Goal: Task Accomplishment & Management: Use online tool/utility

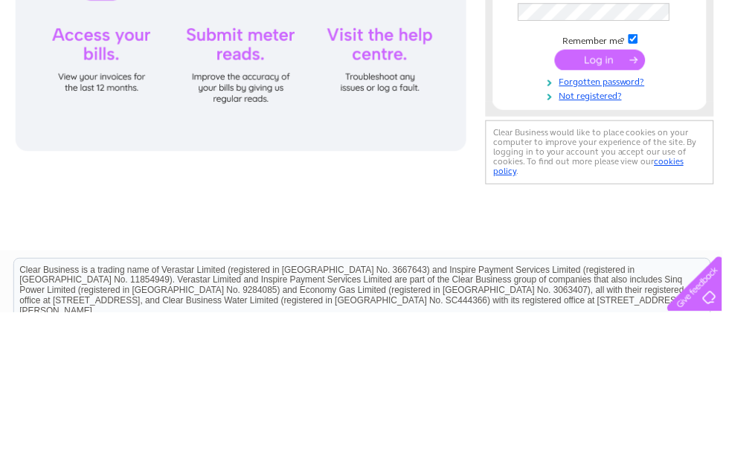
click at [615, 100] on input "text" at bounding box center [600, 106] width 155 height 18
type input "[EMAIL_ADDRESS][DOMAIN_NAME]"
click at [605, 199] on input "submit" at bounding box center [605, 197] width 91 height 21
click at [622, 197] on input "submit" at bounding box center [605, 196] width 91 height 21
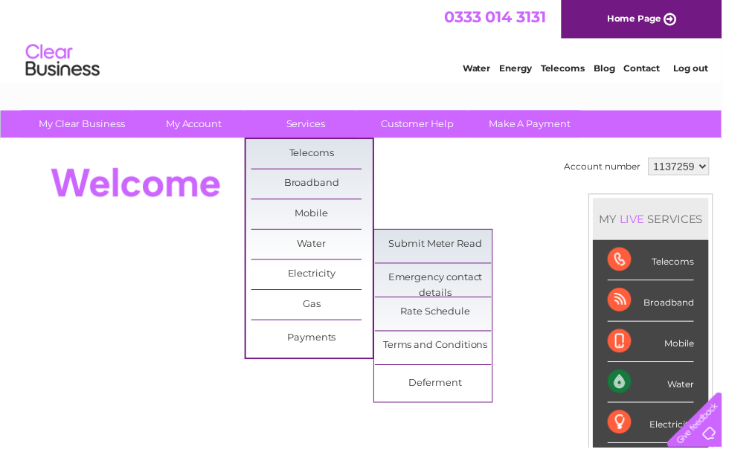
click at [471, 248] on link "Submit Meter Read" at bounding box center [439, 247] width 123 height 30
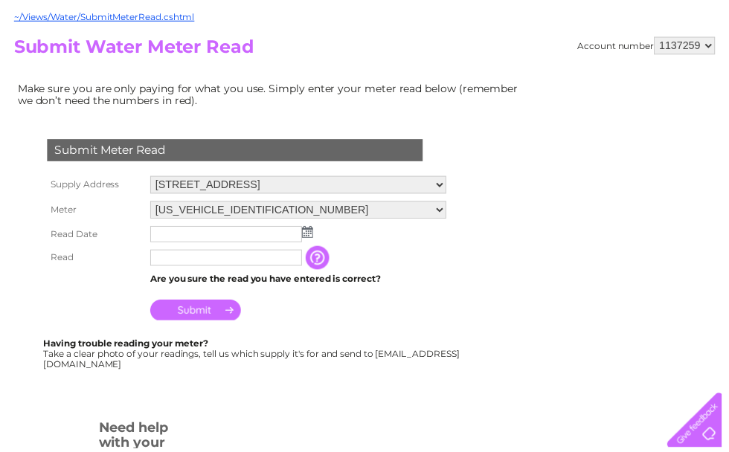
scroll to position [144, 0]
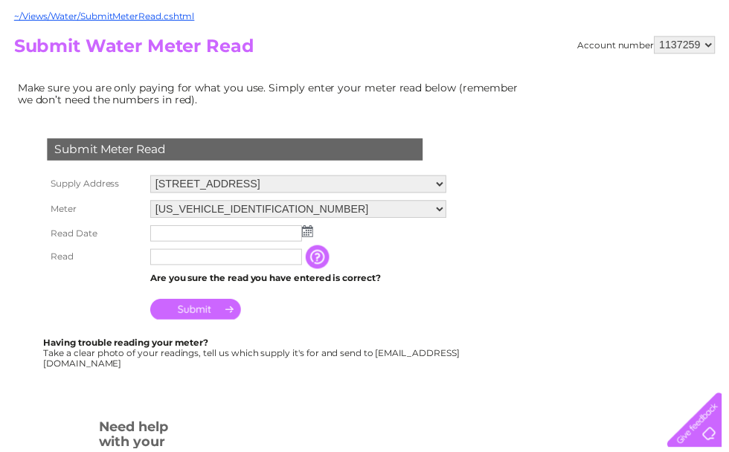
click at [278, 236] on input "text" at bounding box center [228, 236] width 153 height 16
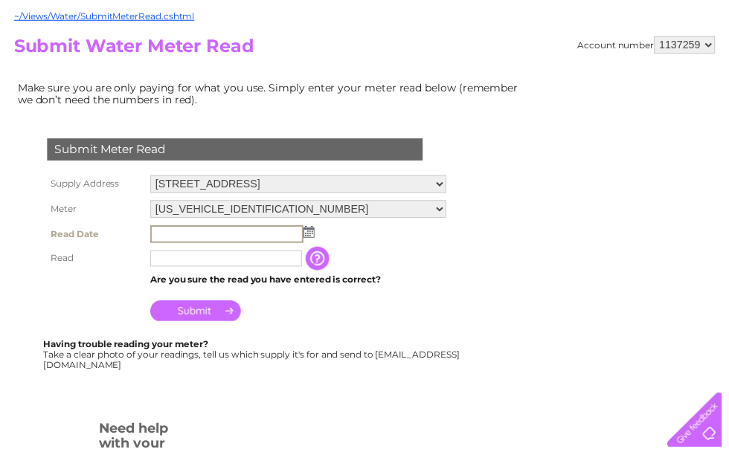
click at [312, 236] on img at bounding box center [311, 234] width 11 height 12
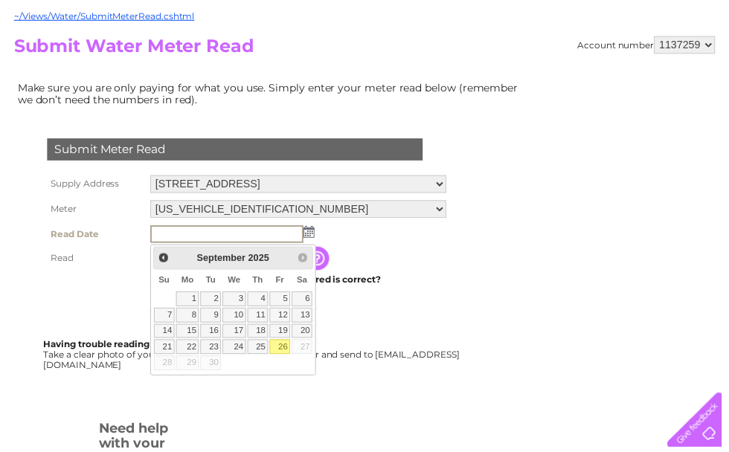
click at [286, 350] on link "26" at bounding box center [282, 350] width 21 height 15
type input "2025/09/26"
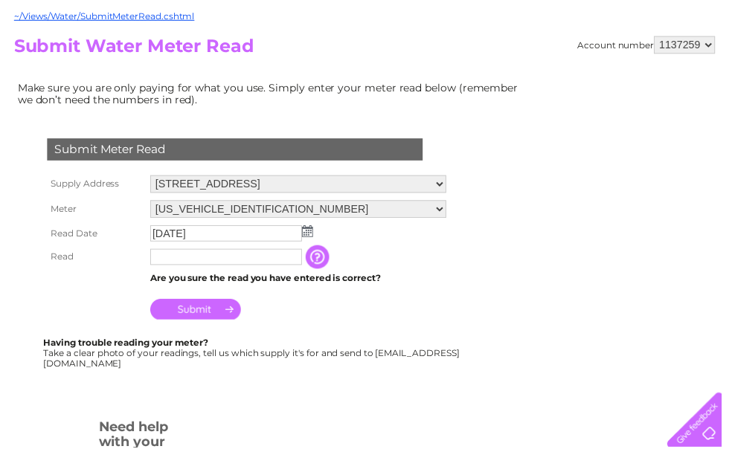
click at [288, 265] on input "text" at bounding box center [228, 259] width 153 height 16
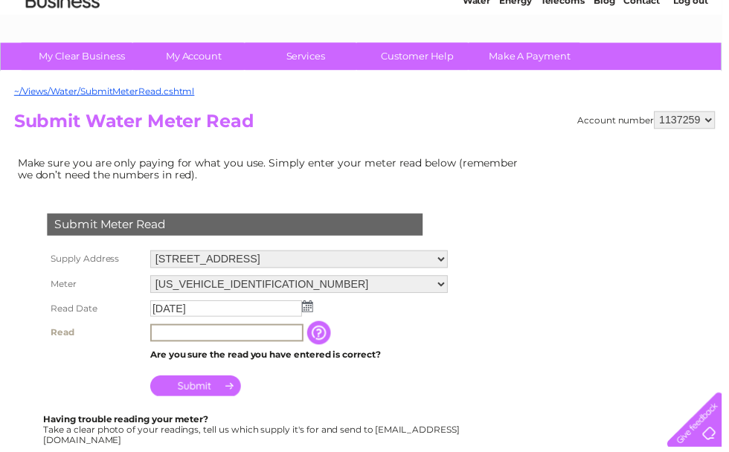
scroll to position [193, 0]
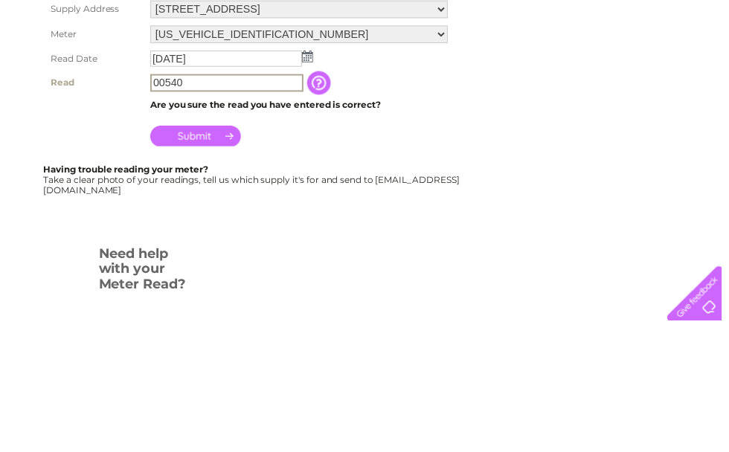
type input "00540"
click at [216, 254] on input "Submit" at bounding box center [197, 264] width 91 height 21
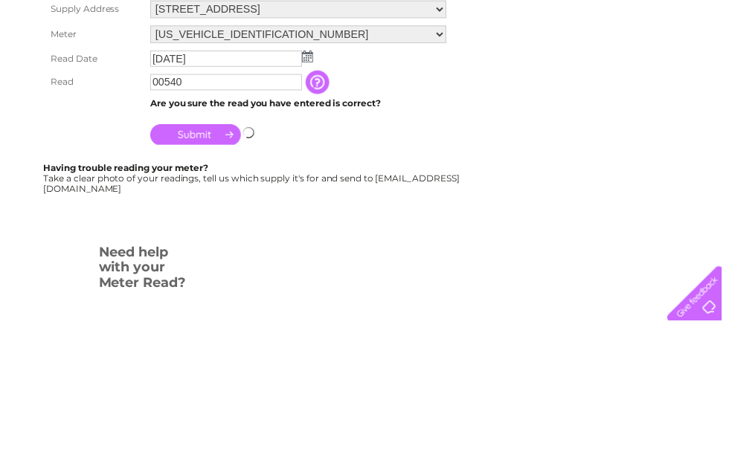
scroll to position [321, 0]
